Goal: Task Accomplishment & Management: Manage account settings

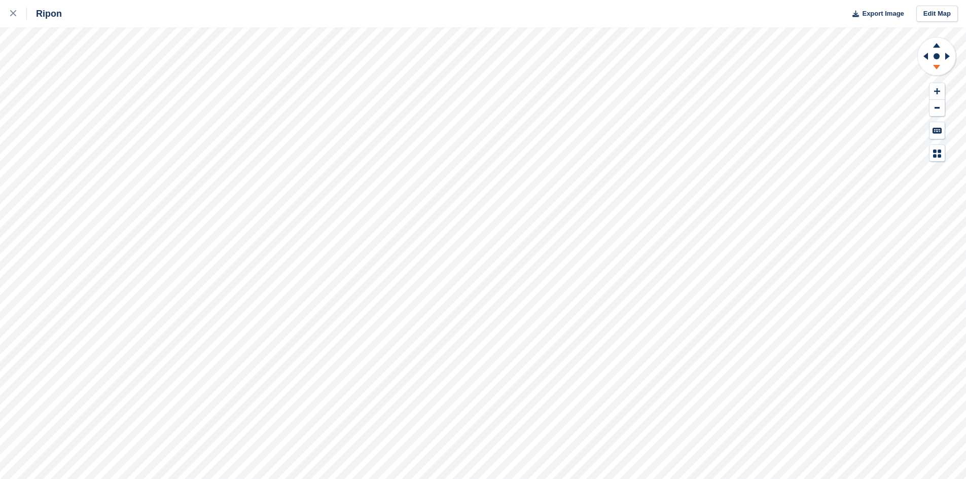
click at [936, 67] on icon at bounding box center [936, 67] width 7 height 5
click at [938, 43] on icon at bounding box center [937, 44] width 26 height 13
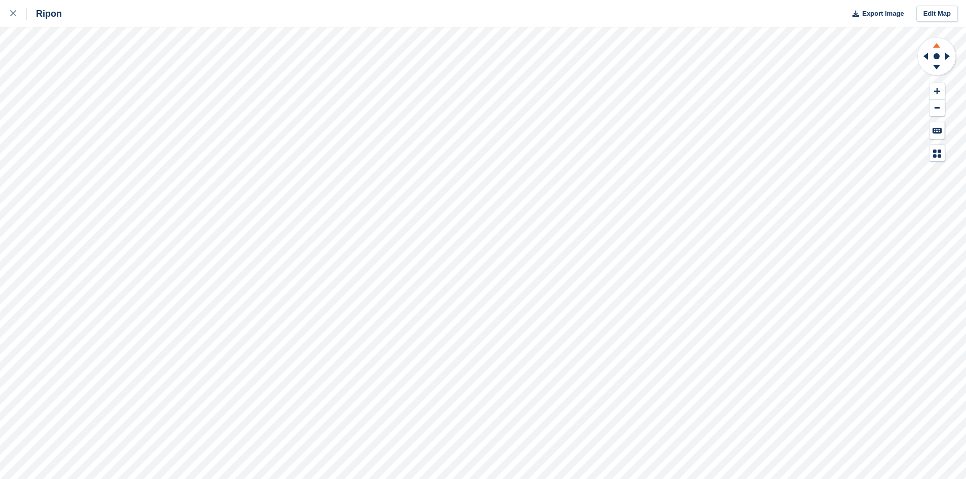
click at [938, 43] on icon at bounding box center [937, 44] width 26 height 13
click at [940, 69] on icon at bounding box center [937, 68] width 26 height 13
click at [937, 67] on icon at bounding box center [936, 67] width 7 height 5
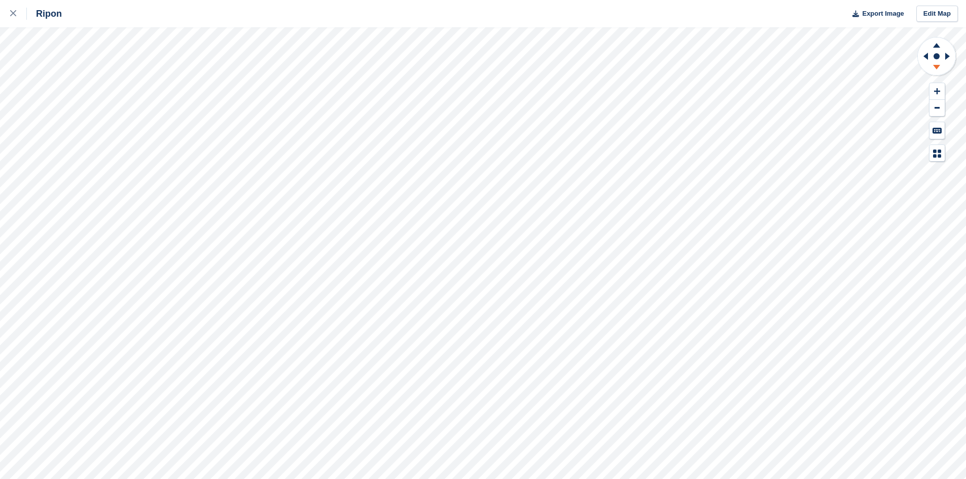
click at [937, 67] on icon at bounding box center [936, 67] width 7 height 5
click at [937, 46] on icon at bounding box center [936, 45] width 7 height 5
click at [949, 60] on icon at bounding box center [949, 56] width 13 height 26
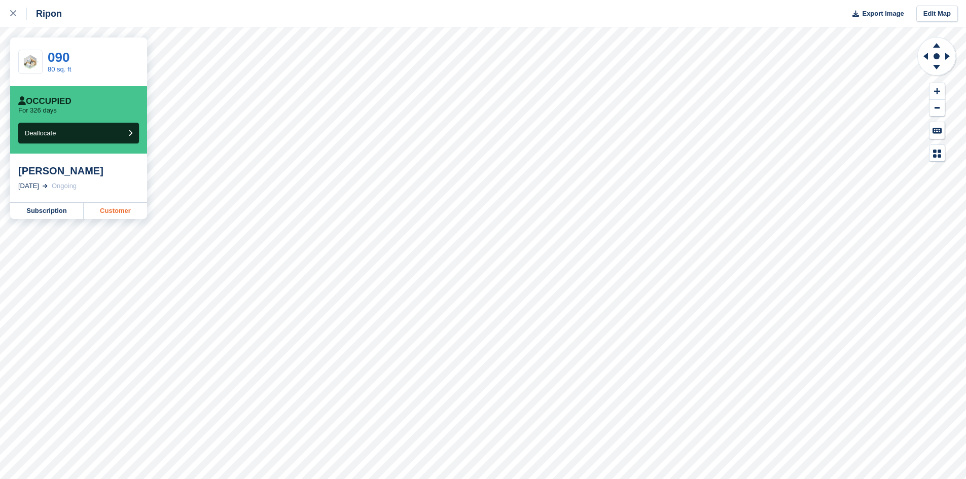
click at [116, 212] on link "Customer" at bounding box center [115, 211] width 63 height 16
click at [112, 215] on link "Customer" at bounding box center [115, 211] width 63 height 16
click at [12, 10] on div at bounding box center [18, 14] width 17 height 12
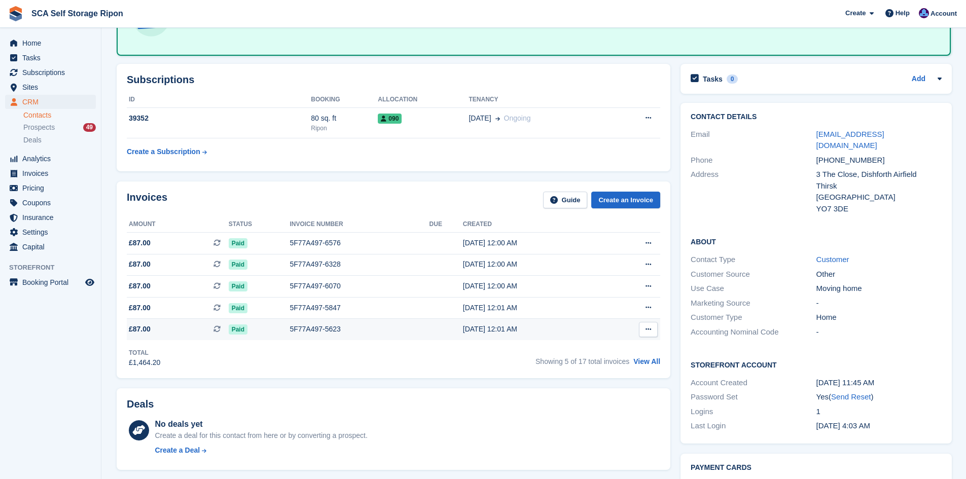
scroll to position [87, 0]
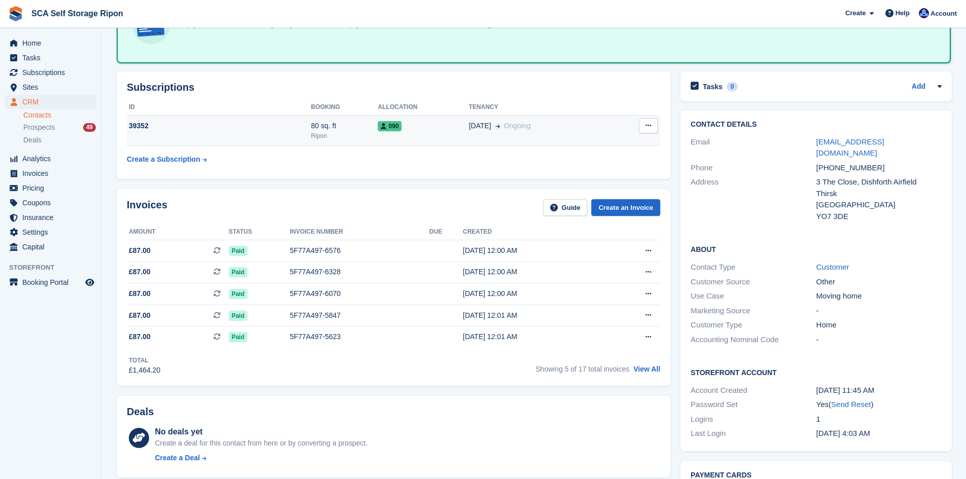
click at [450, 118] on td "090" at bounding box center [423, 130] width 91 height 31
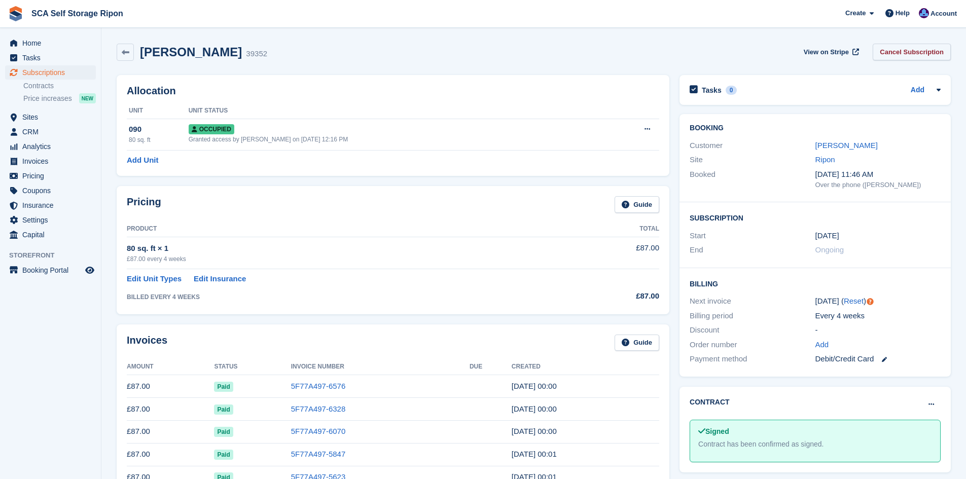
click at [900, 51] on link "Cancel Subscription" at bounding box center [912, 52] width 78 height 17
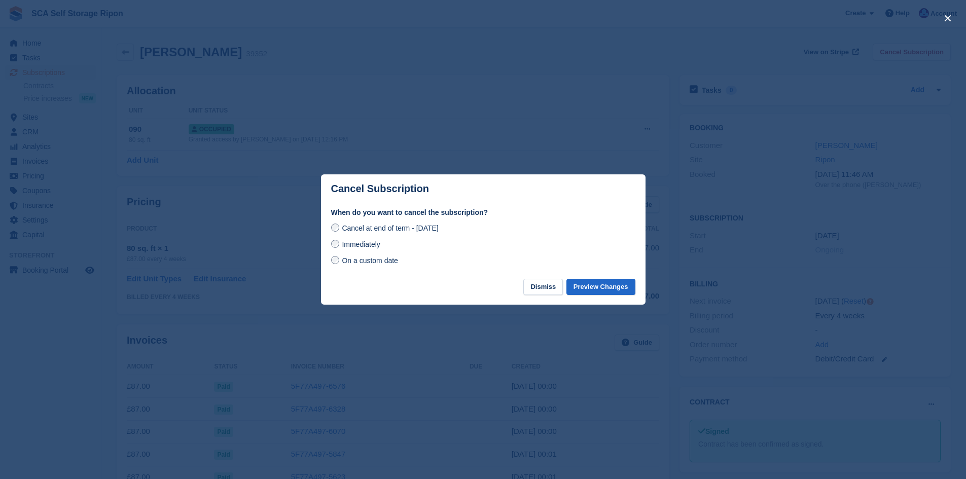
click at [372, 249] on span "Immediately" at bounding box center [361, 244] width 38 height 8
click at [620, 288] on button "Preview Changes" at bounding box center [601, 287] width 69 height 17
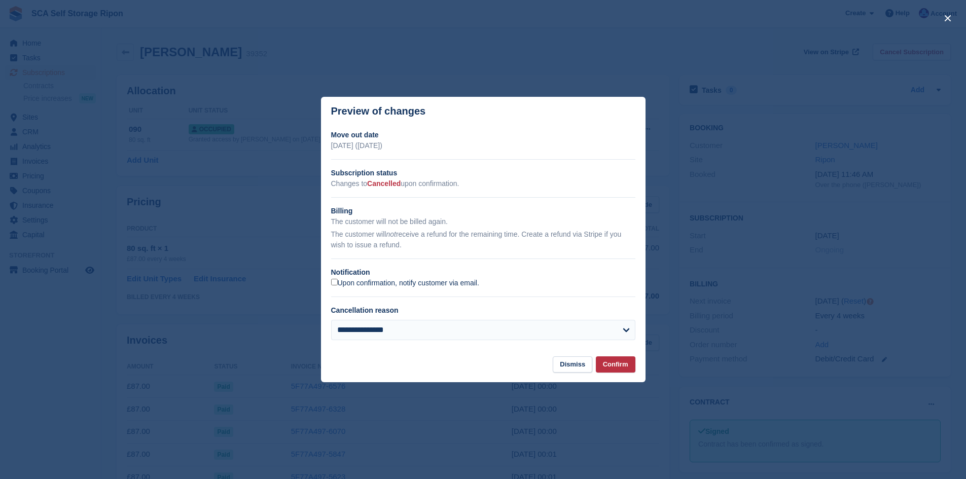
click at [380, 287] on label "Upon confirmation, notify customer via email." at bounding box center [405, 283] width 148 height 9
click at [385, 333] on select "**********" at bounding box center [483, 330] width 304 height 20
select select "**********"
click at [331, 321] on select "**********" at bounding box center [483, 330] width 304 height 20
click at [616, 364] on button "Confirm" at bounding box center [616, 365] width 40 height 17
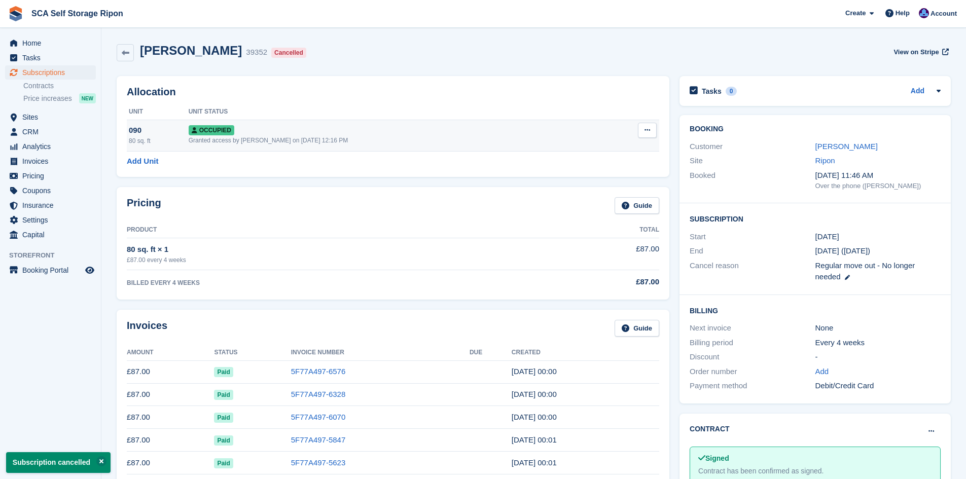
click at [644, 133] on button at bounding box center [647, 130] width 19 height 15
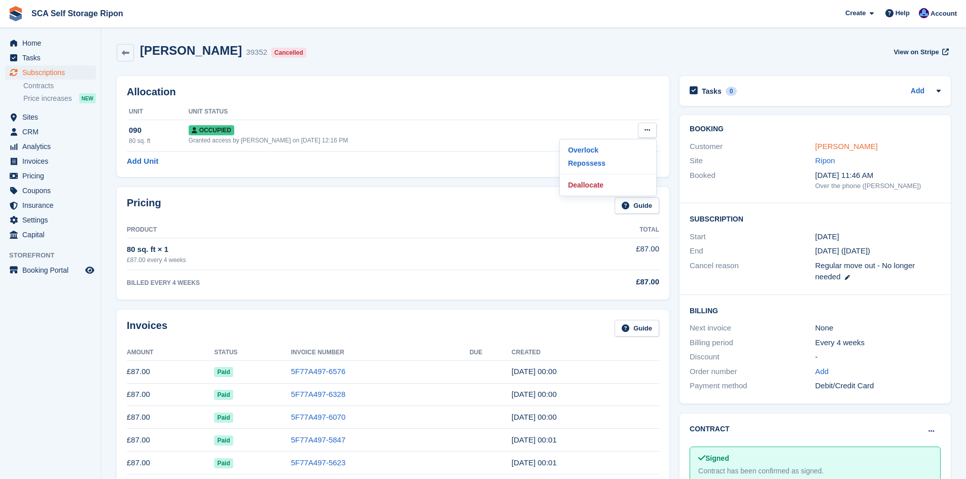
click at [826, 150] on link "Martin Parker" at bounding box center [847, 146] width 62 height 9
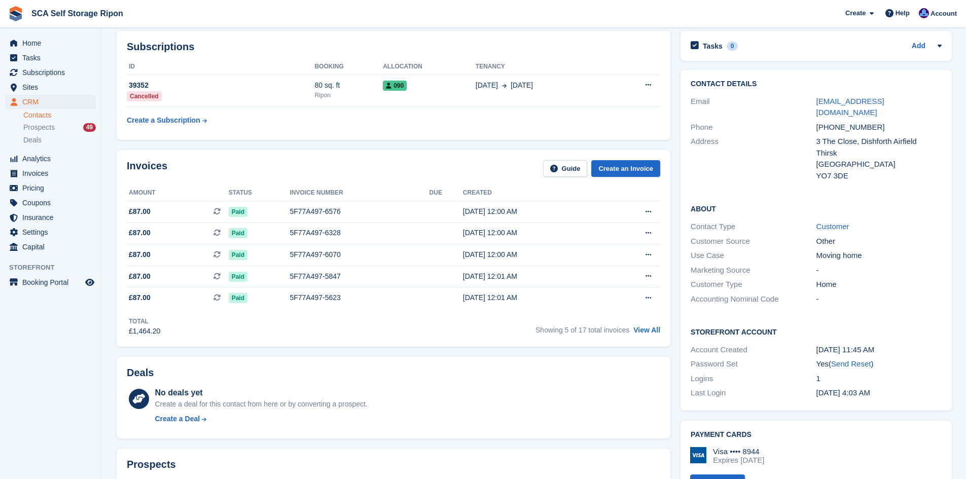
scroll to position [139, 0]
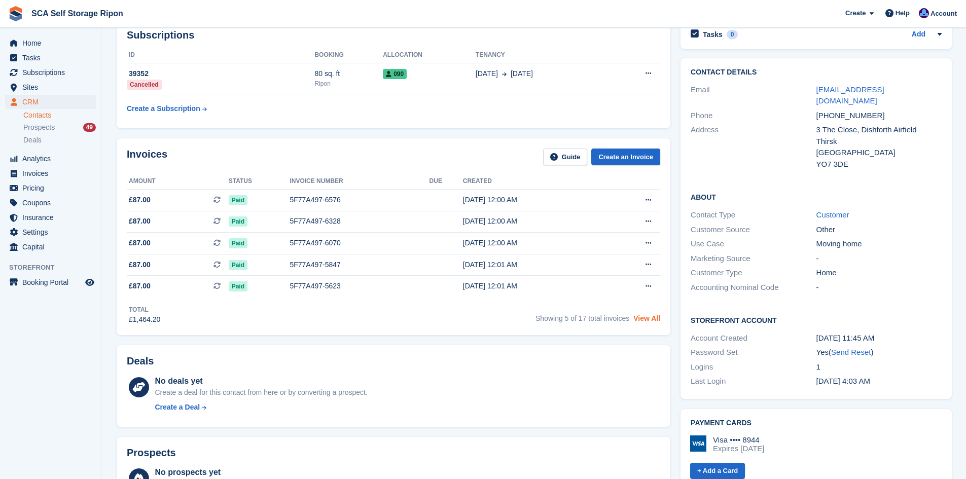
click at [646, 319] on link "View All" at bounding box center [647, 318] width 27 height 8
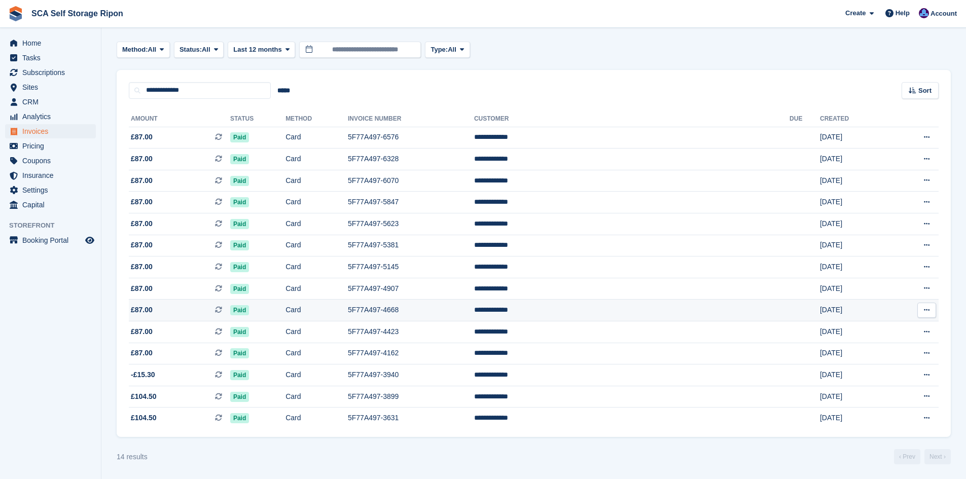
scroll to position [44, 0]
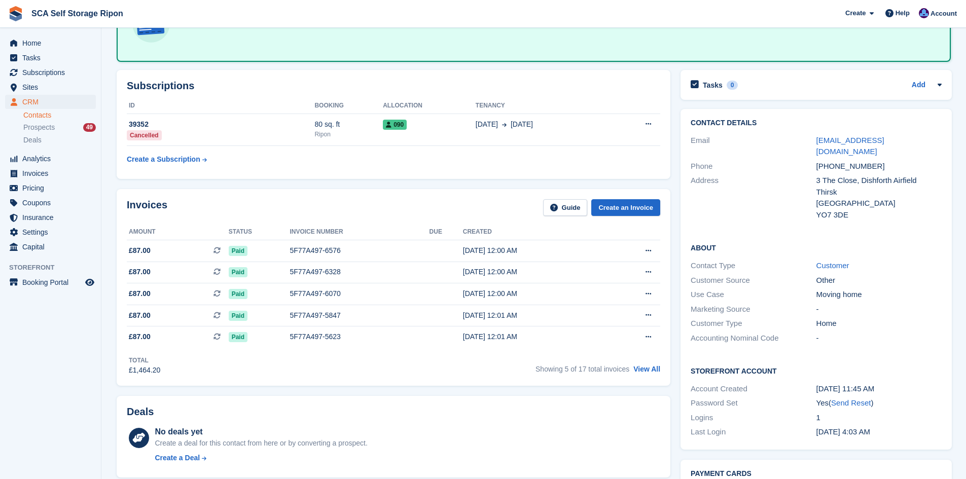
scroll to position [34, 0]
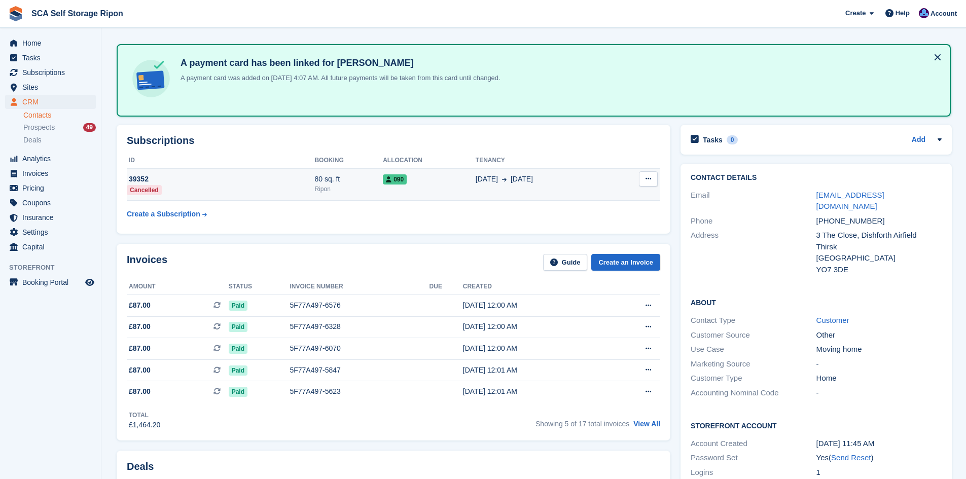
click at [439, 184] on div "090" at bounding box center [429, 179] width 93 height 11
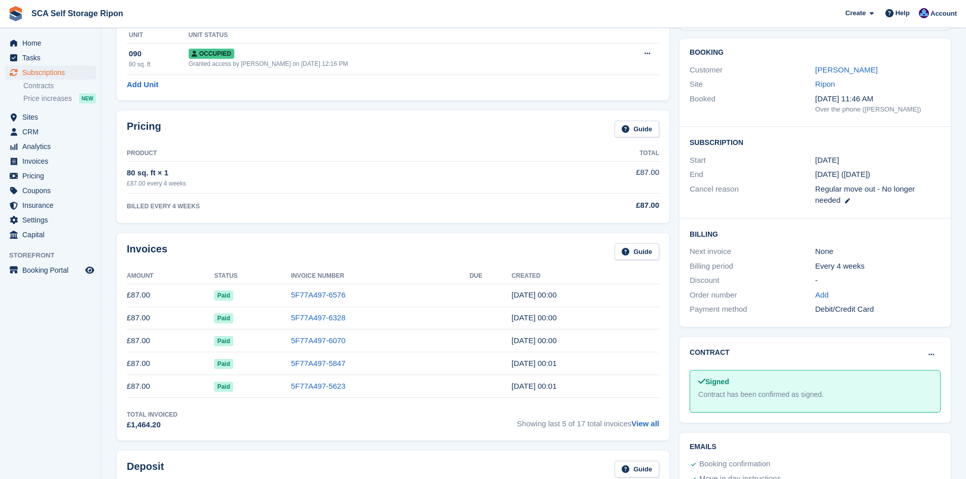
scroll to position [65, 0]
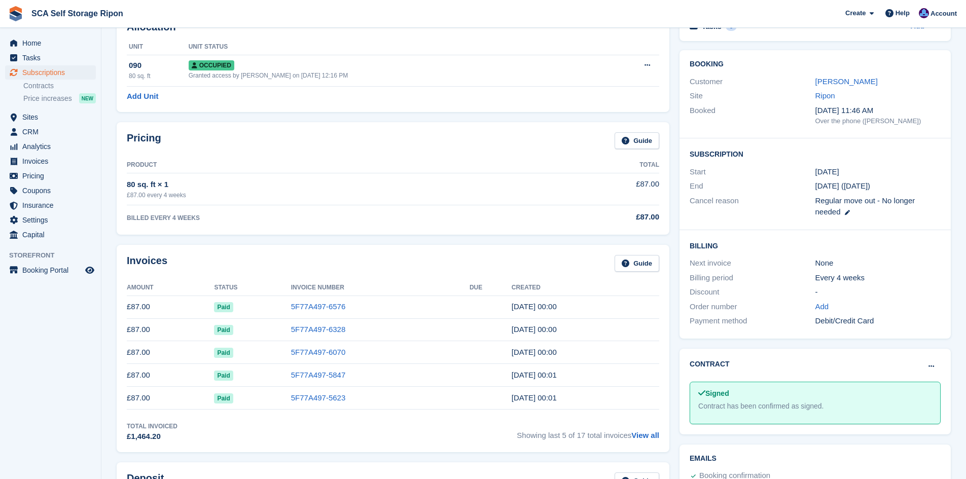
click at [342, 310] on td "5F77A497-6576" at bounding box center [380, 307] width 179 height 23
click at [335, 305] on link "5F77A497-6576" at bounding box center [318, 306] width 55 height 9
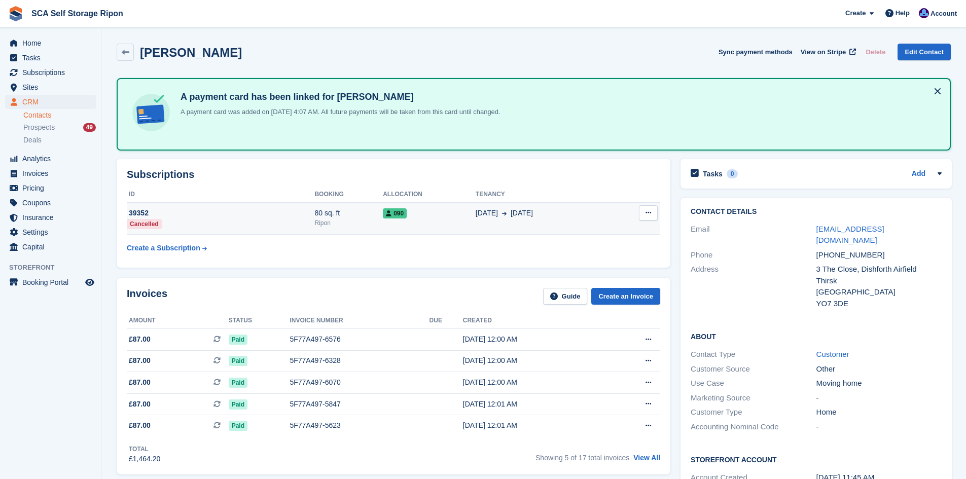
click at [648, 213] on icon at bounding box center [649, 212] width 6 height 7
click at [466, 221] on td "090" at bounding box center [429, 218] width 93 height 32
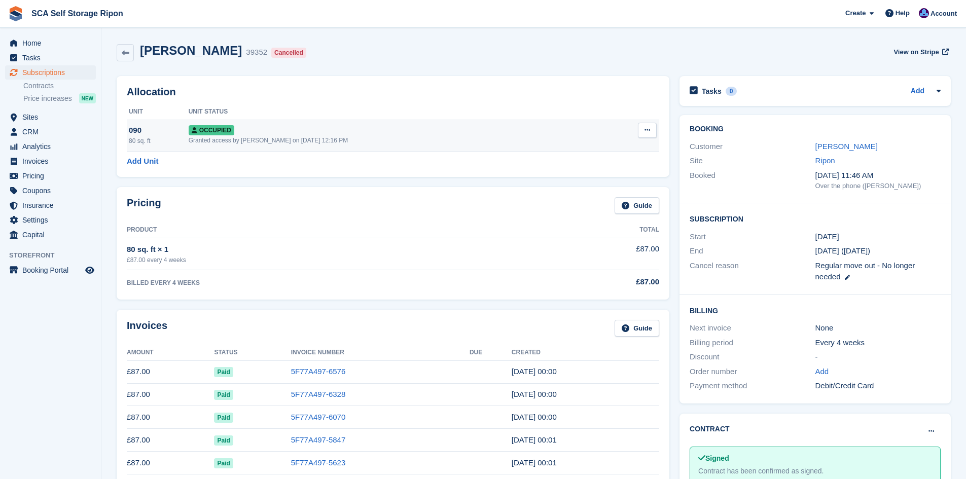
click at [652, 126] on button at bounding box center [647, 130] width 19 height 15
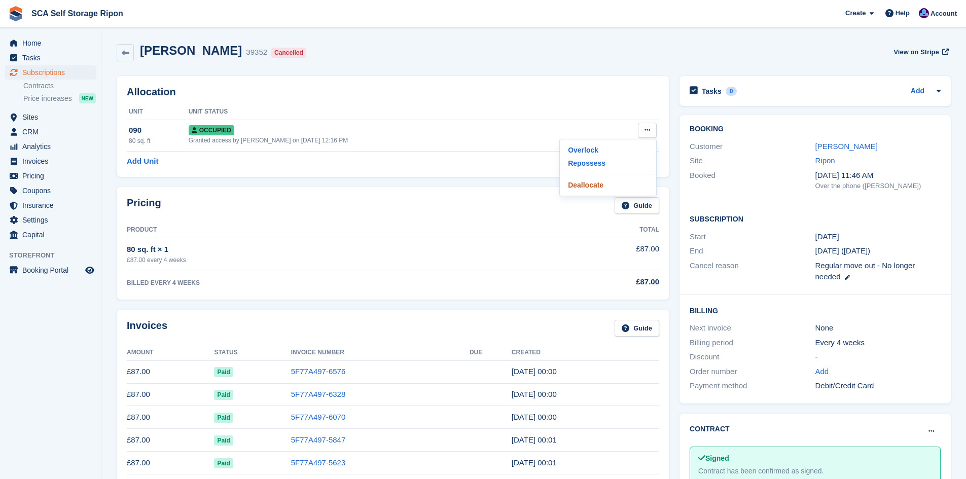
click at [595, 183] on p "Deallocate" at bounding box center [608, 185] width 88 height 13
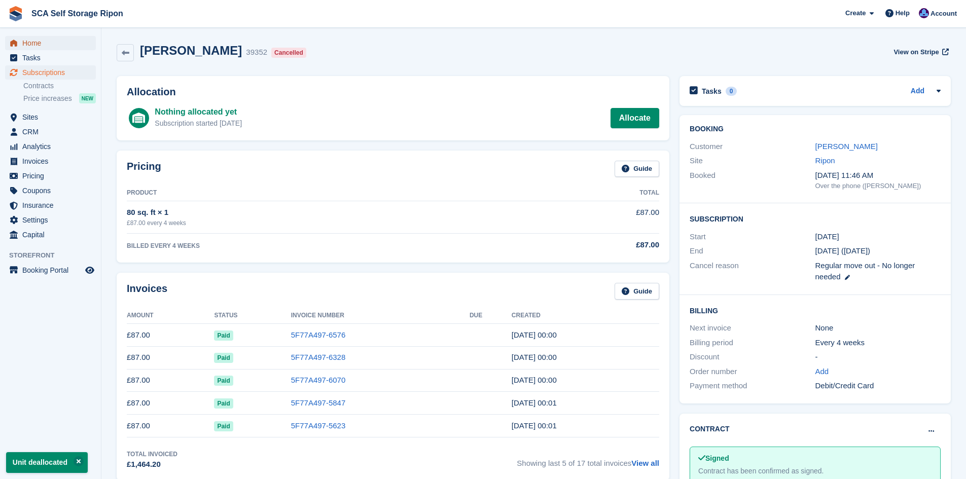
click at [21, 41] on link "Home" at bounding box center [50, 43] width 91 height 14
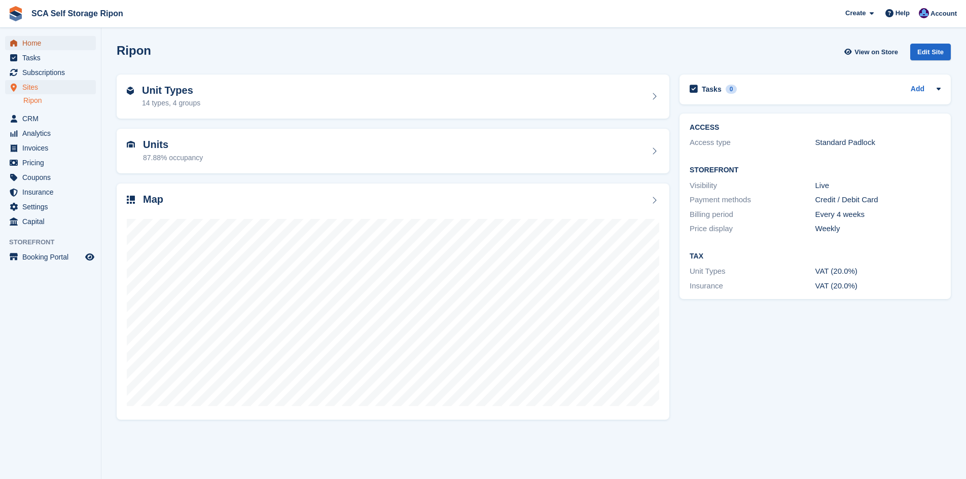
click at [49, 43] on span "Home" at bounding box center [52, 43] width 61 height 14
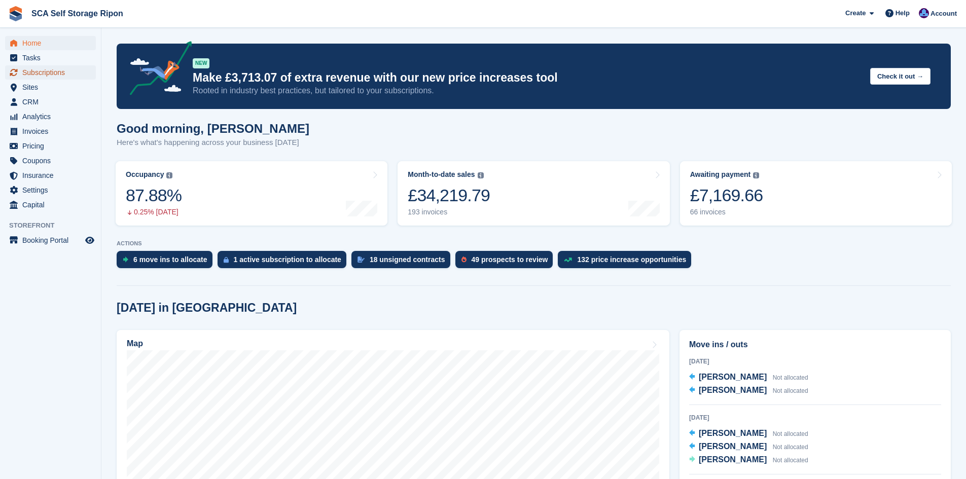
click at [64, 74] on span "Subscriptions" at bounding box center [52, 72] width 61 height 14
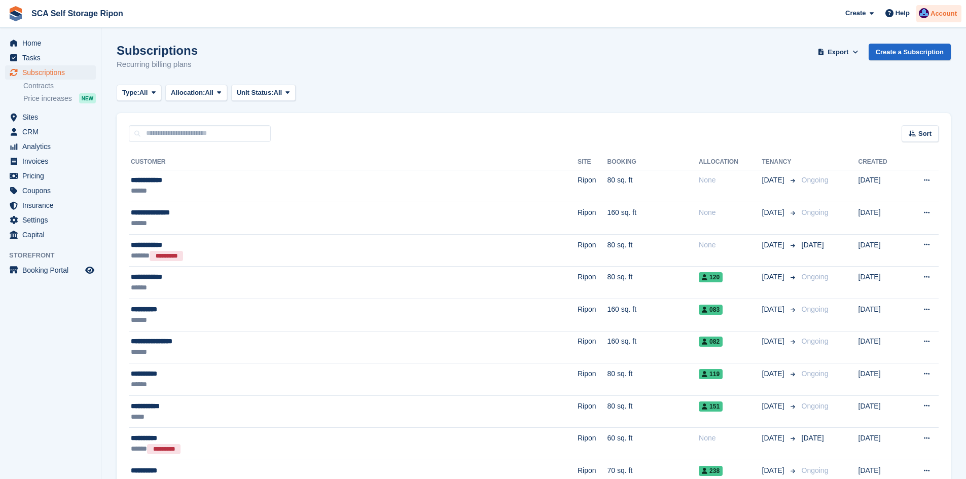
click at [945, 8] on div "Account" at bounding box center [939, 14] width 45 height 18
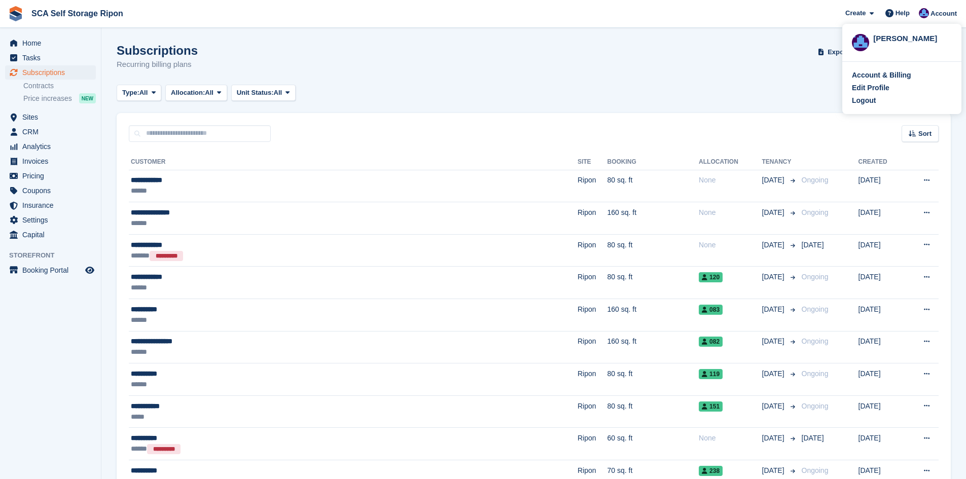
click at [874, 104] on div "Logout" at bounding box center [864, 100] width 24 height 11
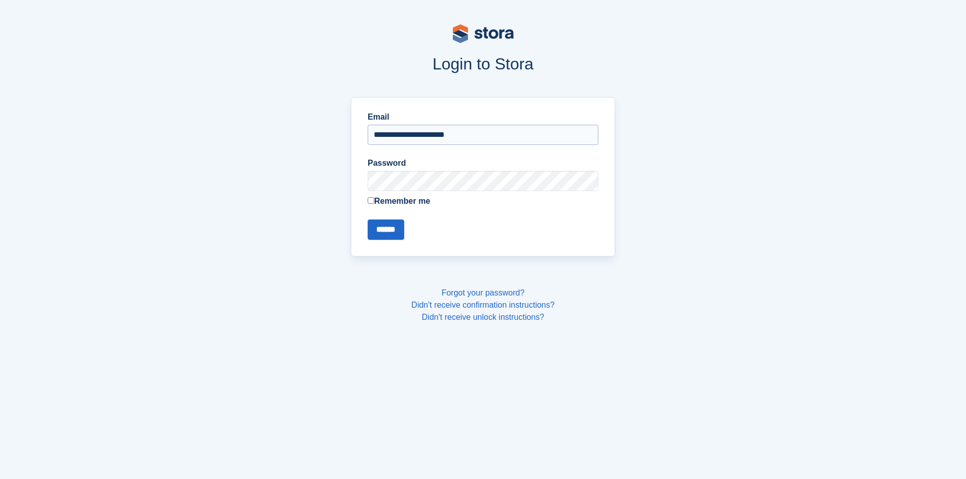
click at [452, 143] on input "**********" at bounding box center [483, 135] width 231 height 20
type input "**********"
click at [387, 227] on input "******" at bounding box center [386, 230] width 37 height 20
